Goal: Complete application form

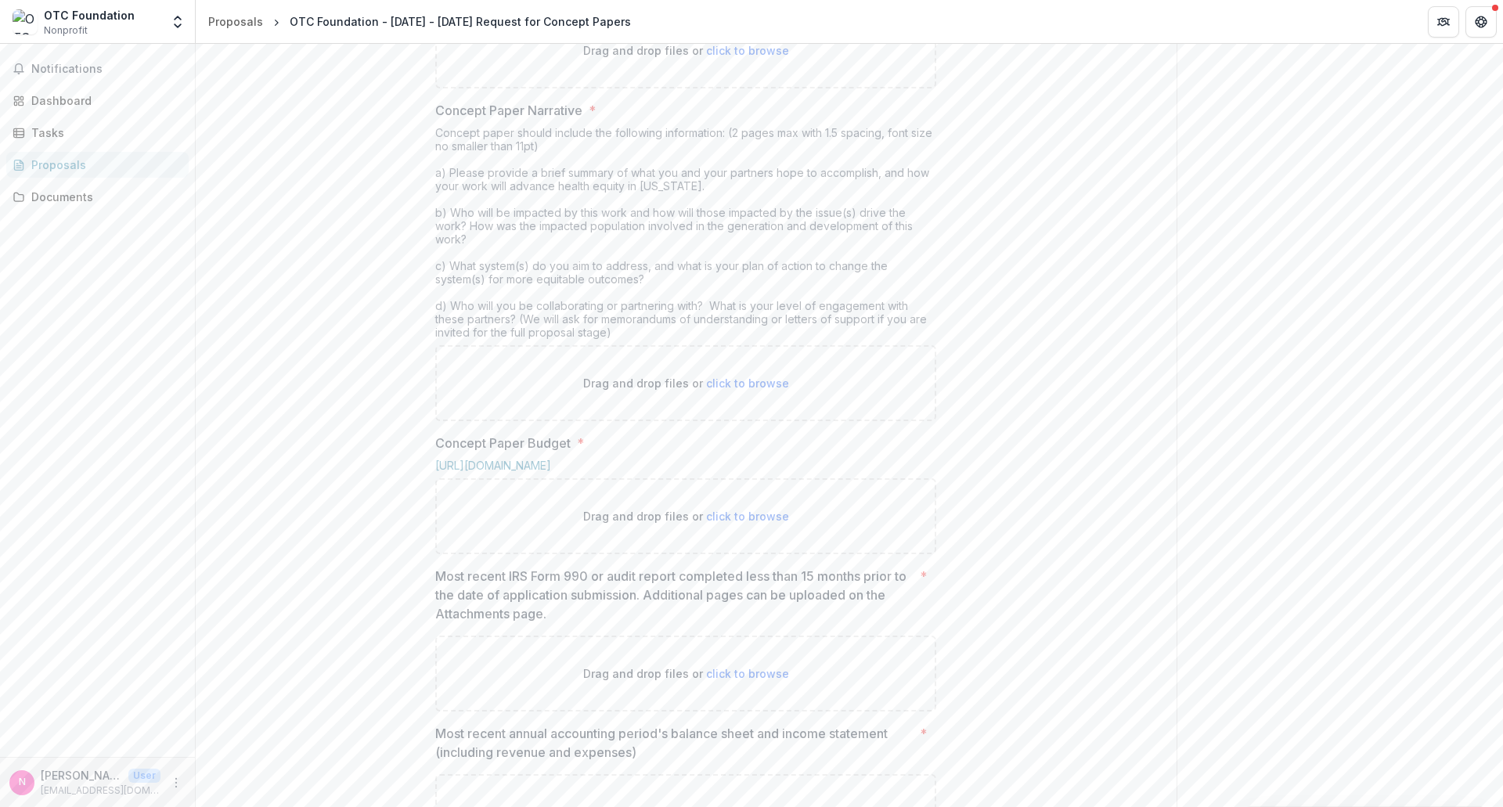
scroll to position [805, 0]
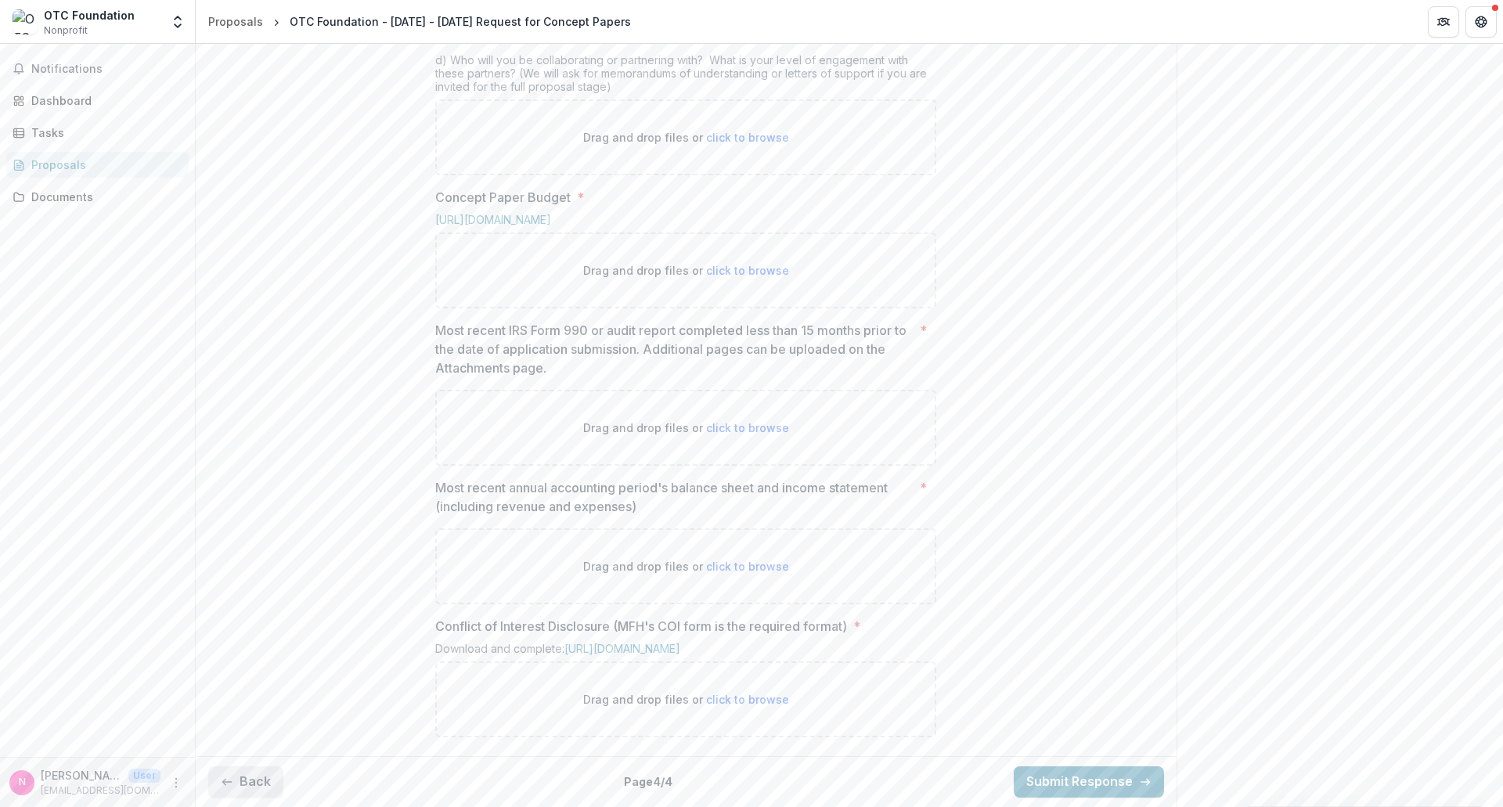
click at [246, 780] on button "Back" at bounding box center [245, 781] width 75 height 31
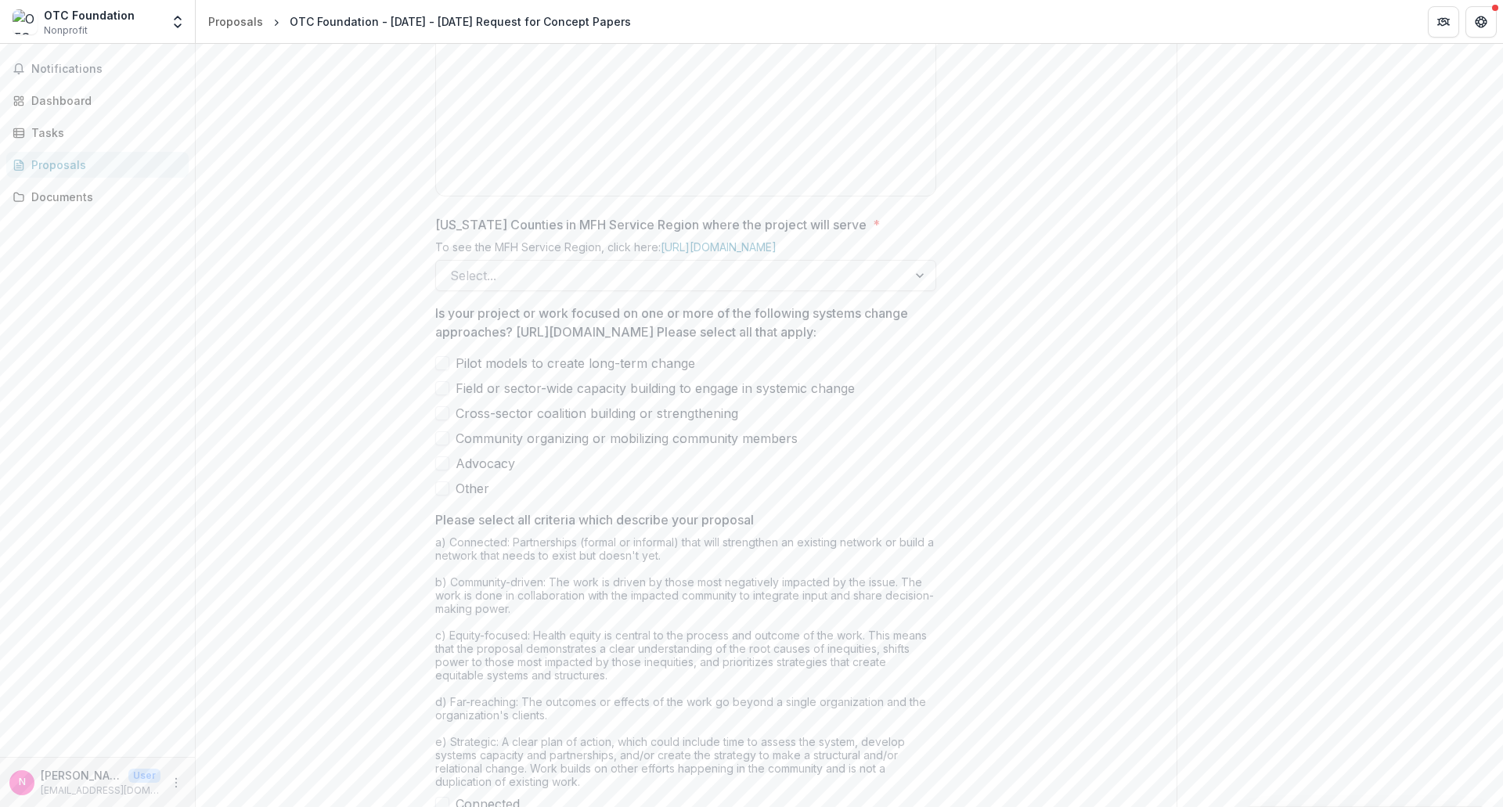
click at [246, 780] on div "**********" at bounding box center [686, 226] width 981 height 1399
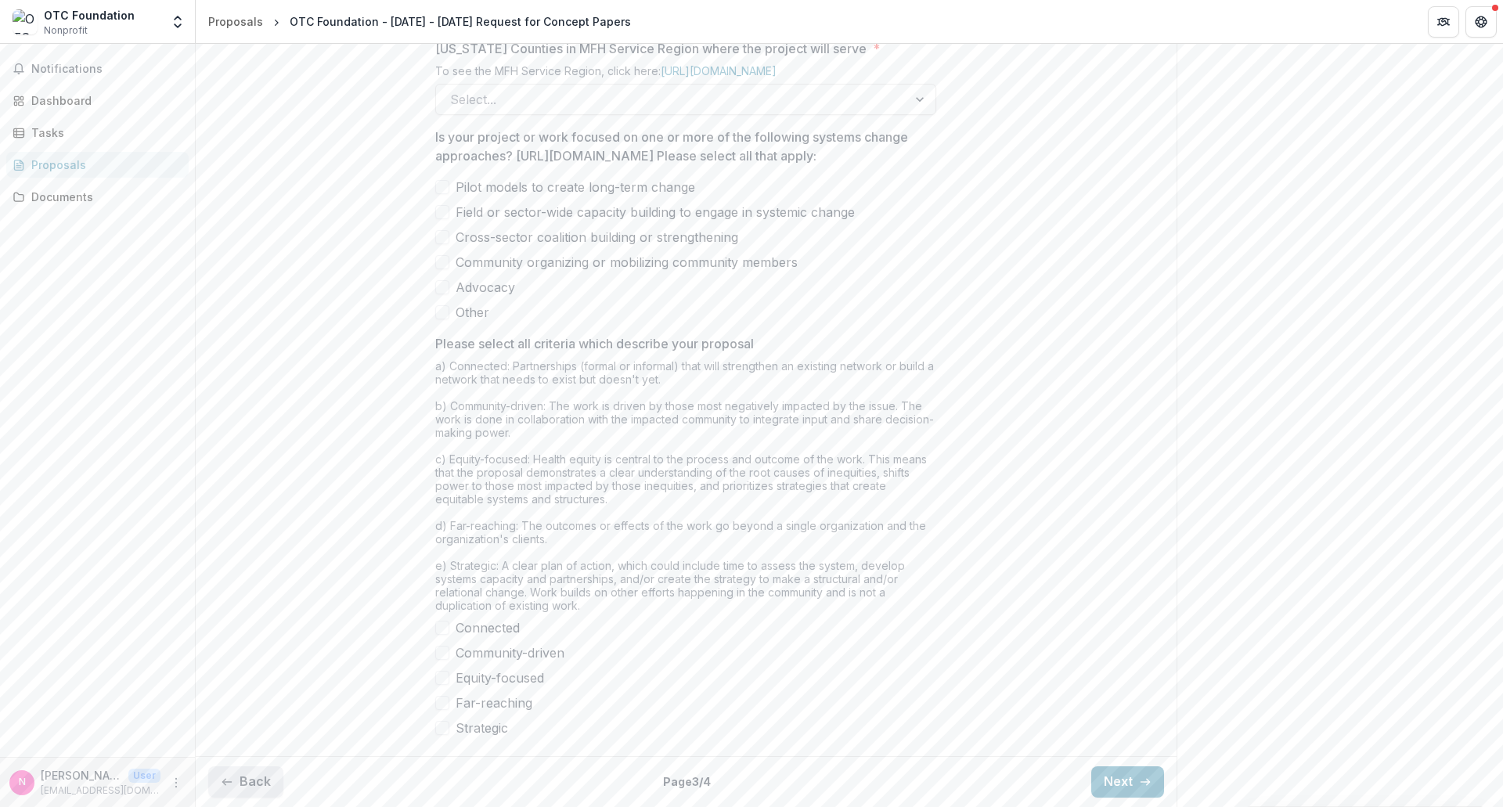
click at [239, 778] on button "Back" at bounding box center [245, 781] width 75 height 31
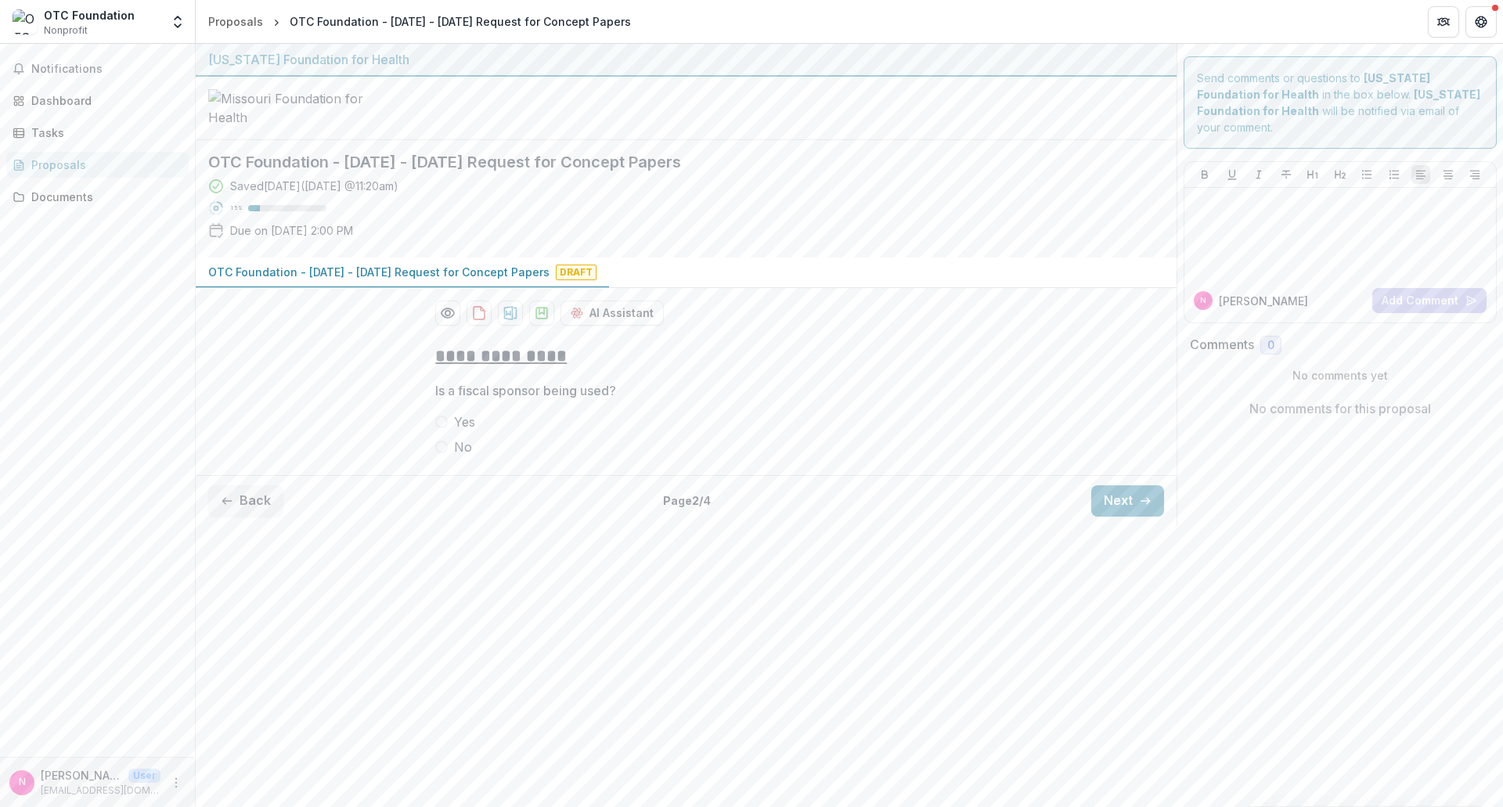
scroll to position [0, 0]
click at [250, 517] on button "Back" at bounding box center [245, 500] width 75 height 31
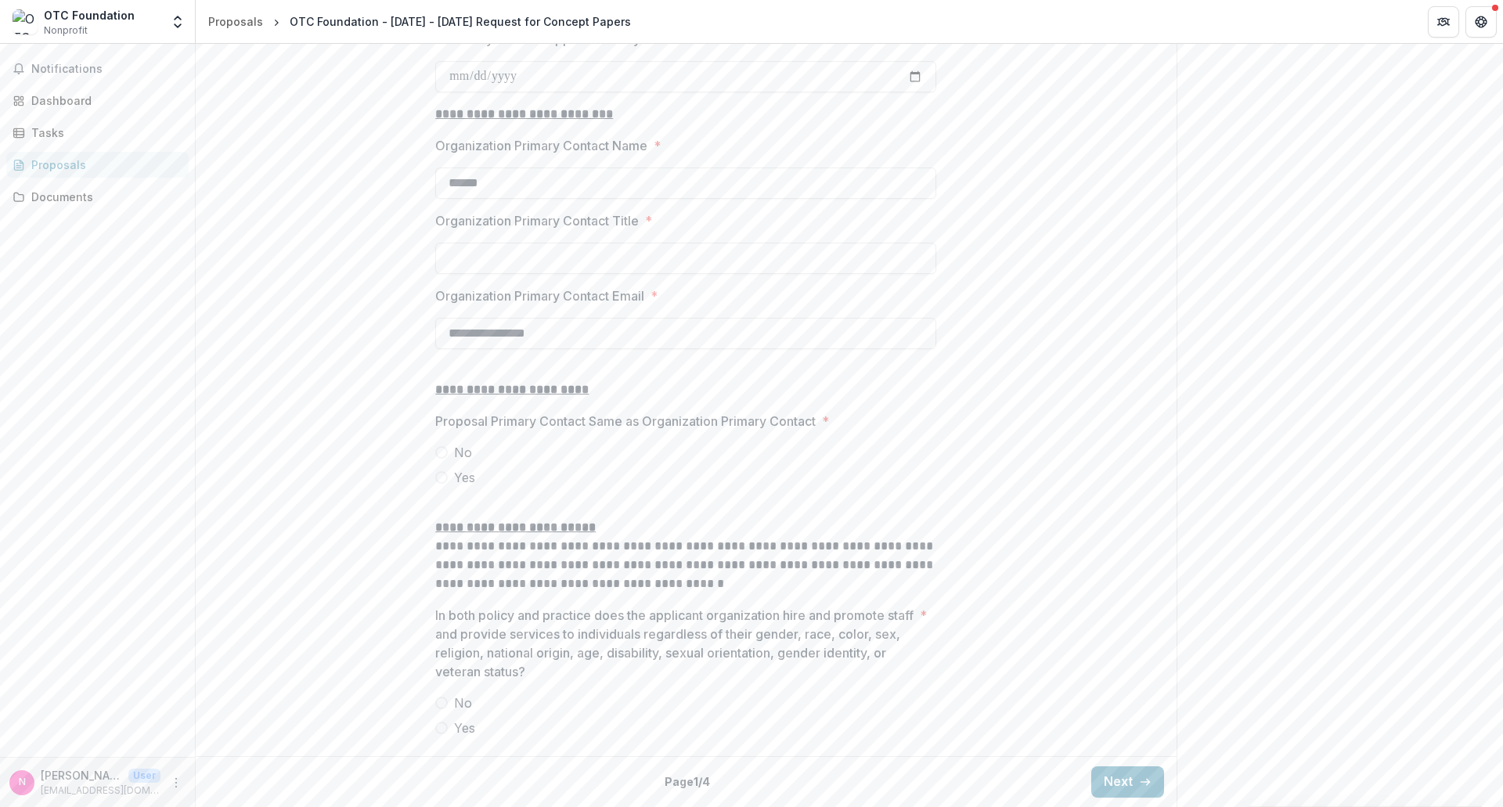
scroll to position [1682, 0]
click at [553, 339] on input "**********" at bounding box center [685, 333] width 501 height 31
click at [1112, 779] on button "Next" at bounding box center [1127, 781] width 73 height 31
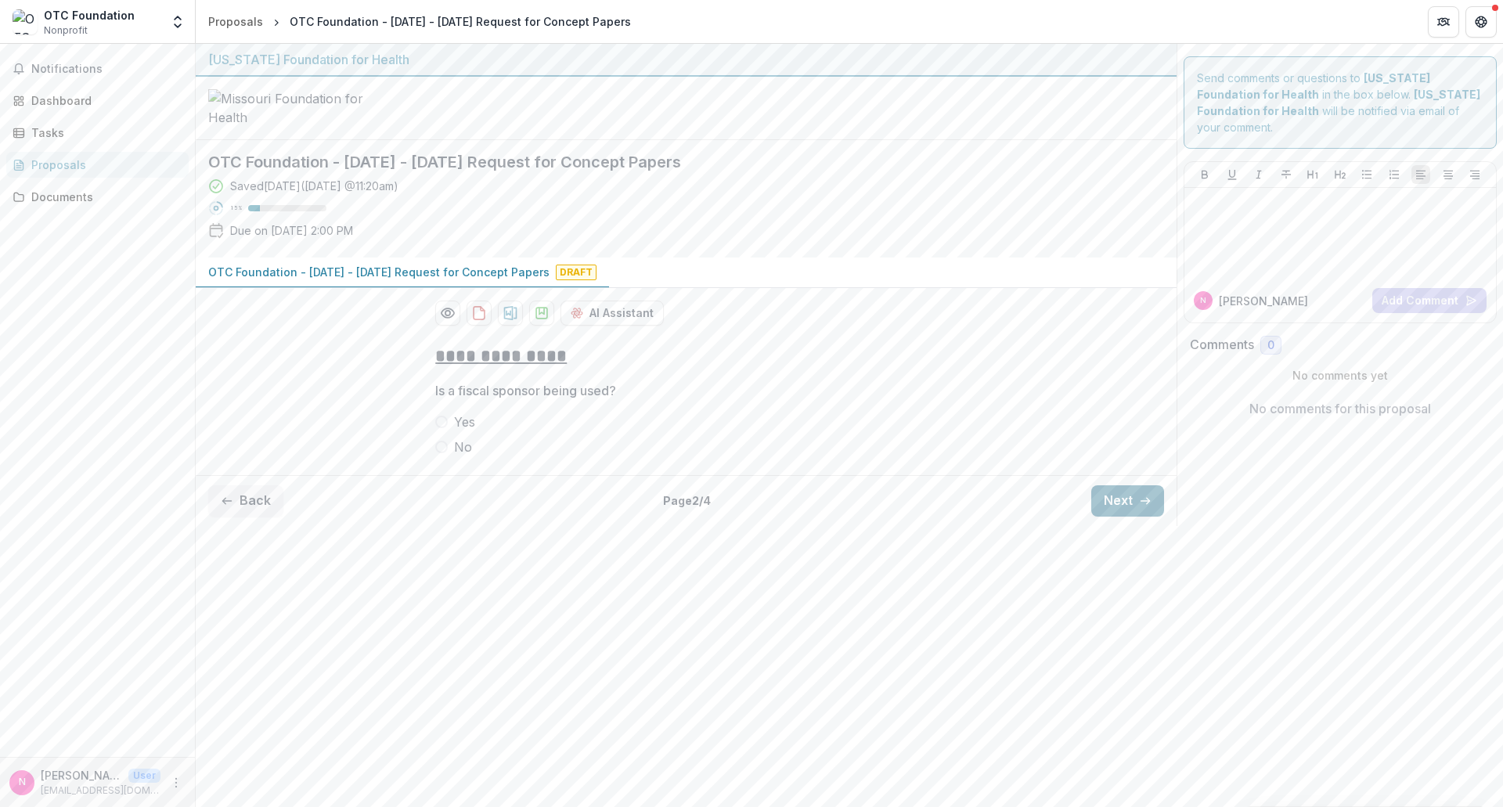
scroll to position [0, 0]
click at [1141, 507] on icon "button" at bounding box center [1145, 501] width 13 height 13
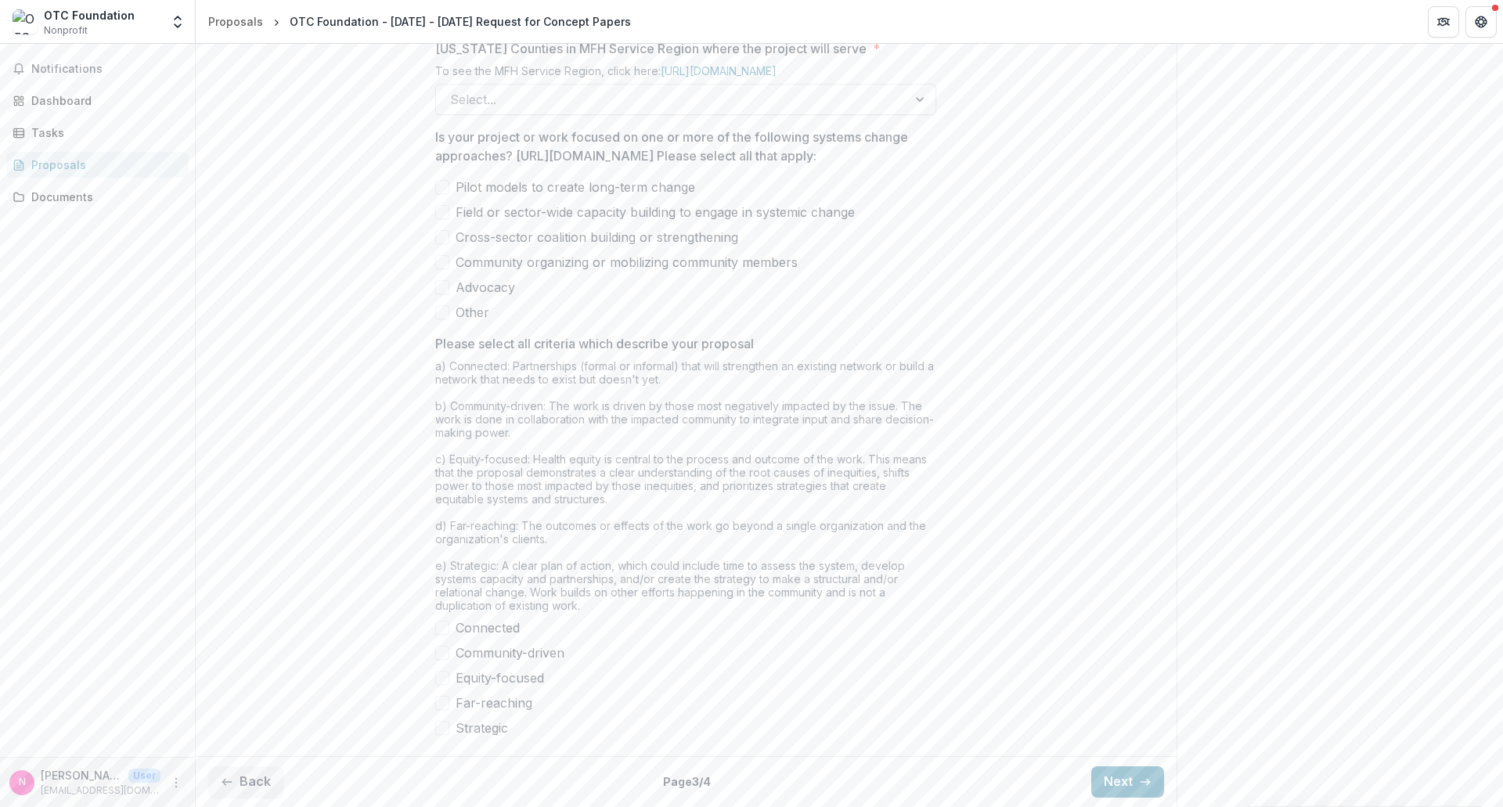
scroll to position [1096, 0]
click at [536, 107] on div at bounding box center [671, 99] width 443 height 22
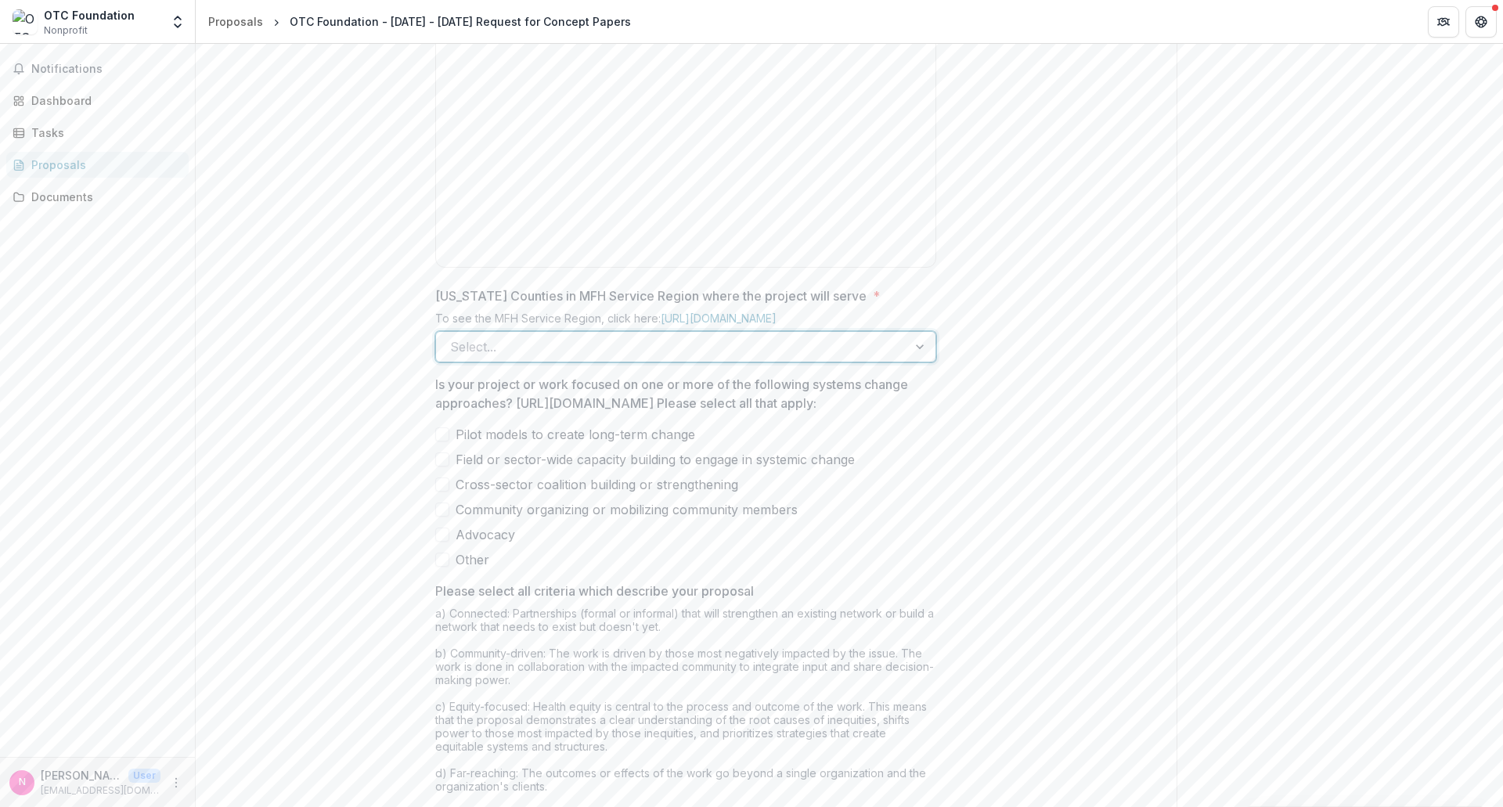
scroll to position [1119, 0]
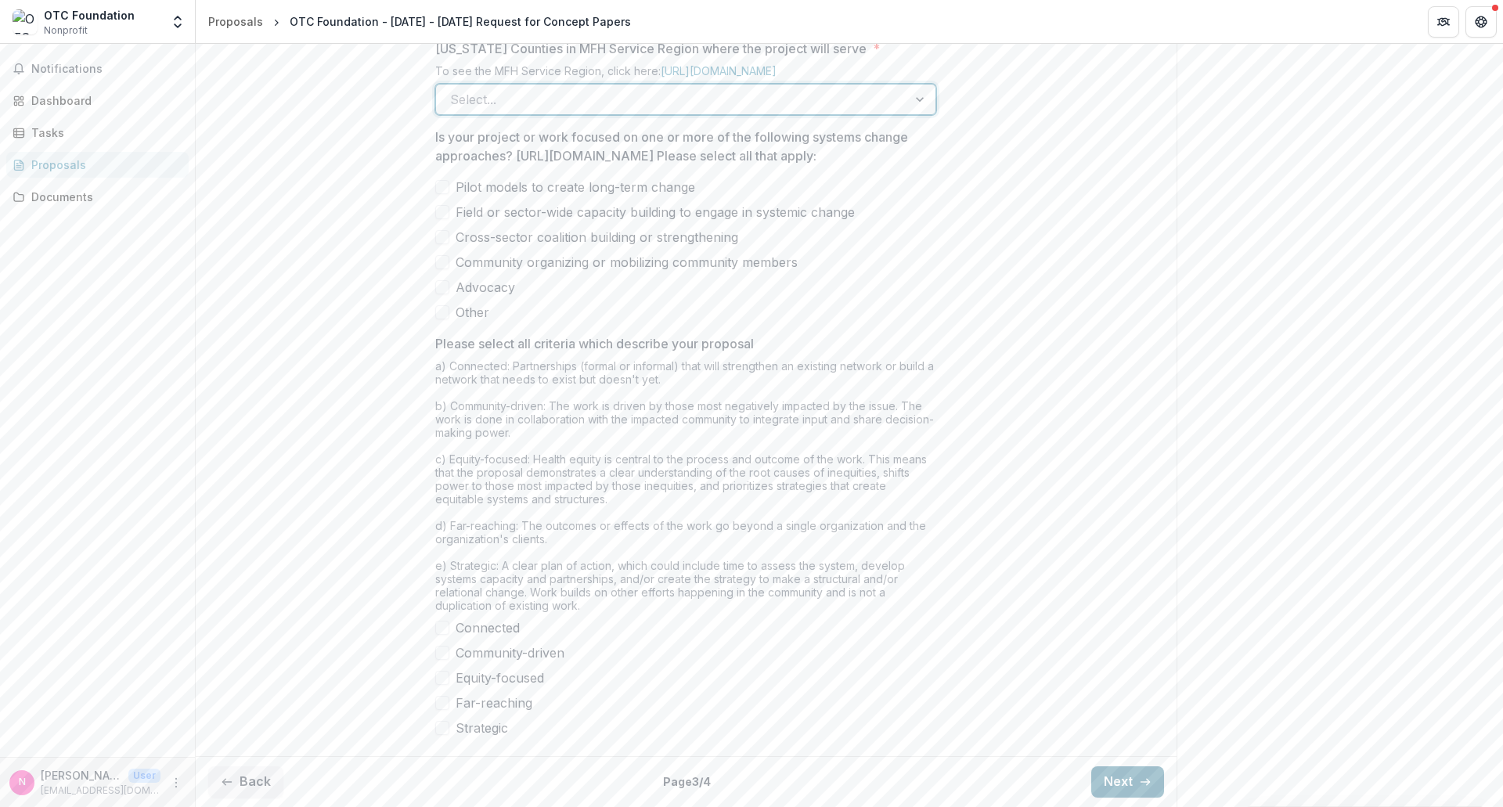
click at [1132, 773] on button "Next" at bounding box center [1127, 781] width 73 height 31
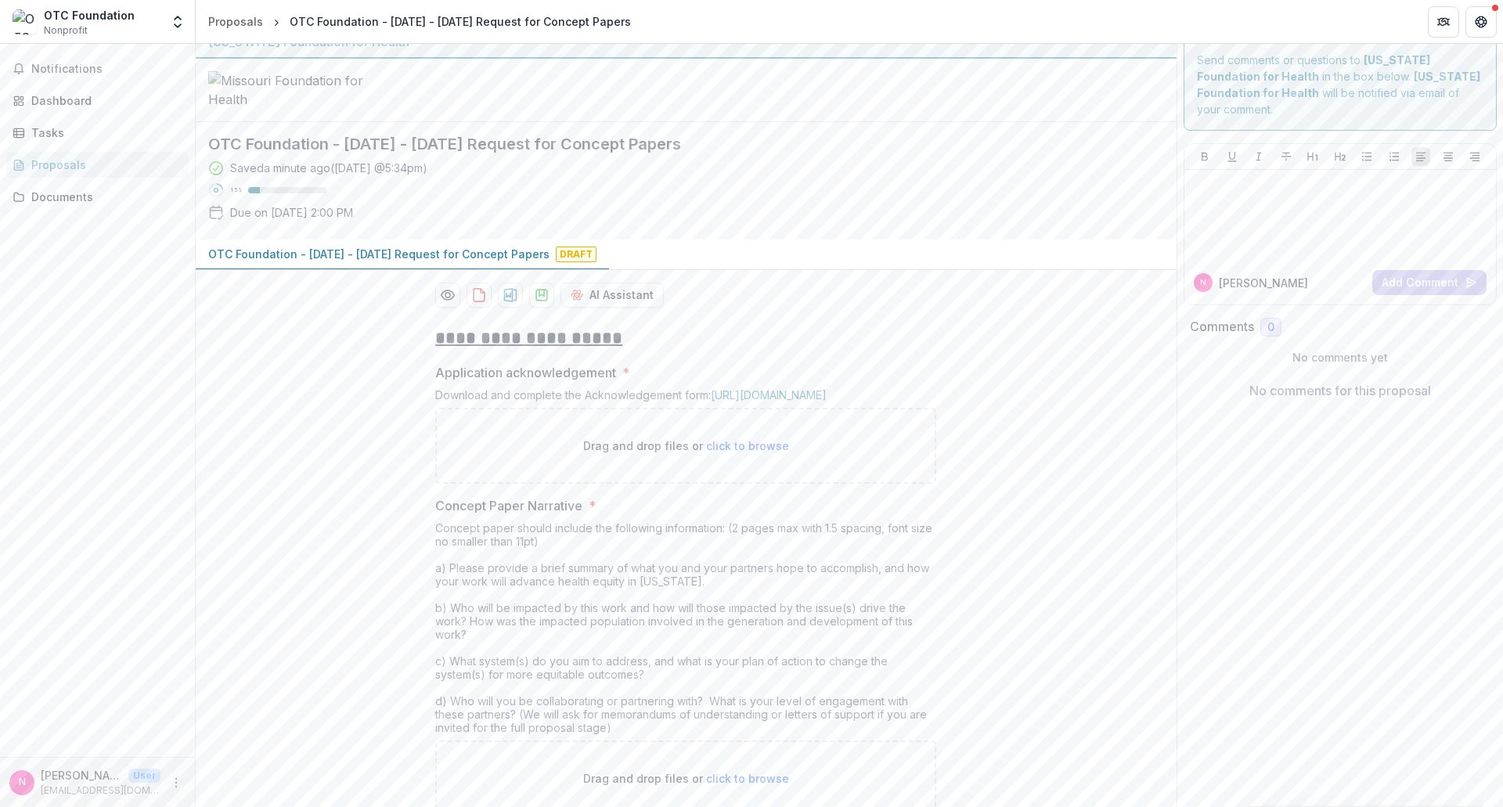
scroll to position [0, 0]
